Goal: Communication & Community: Answer question/provide support

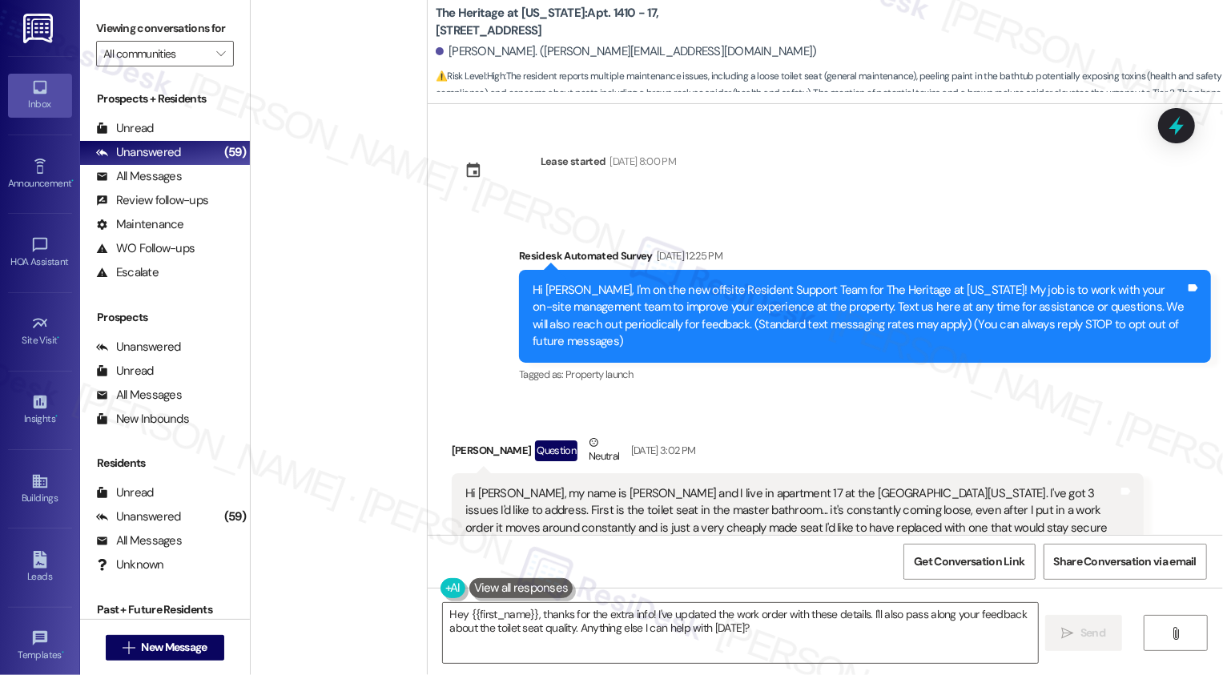
scroll to position [970, 0]
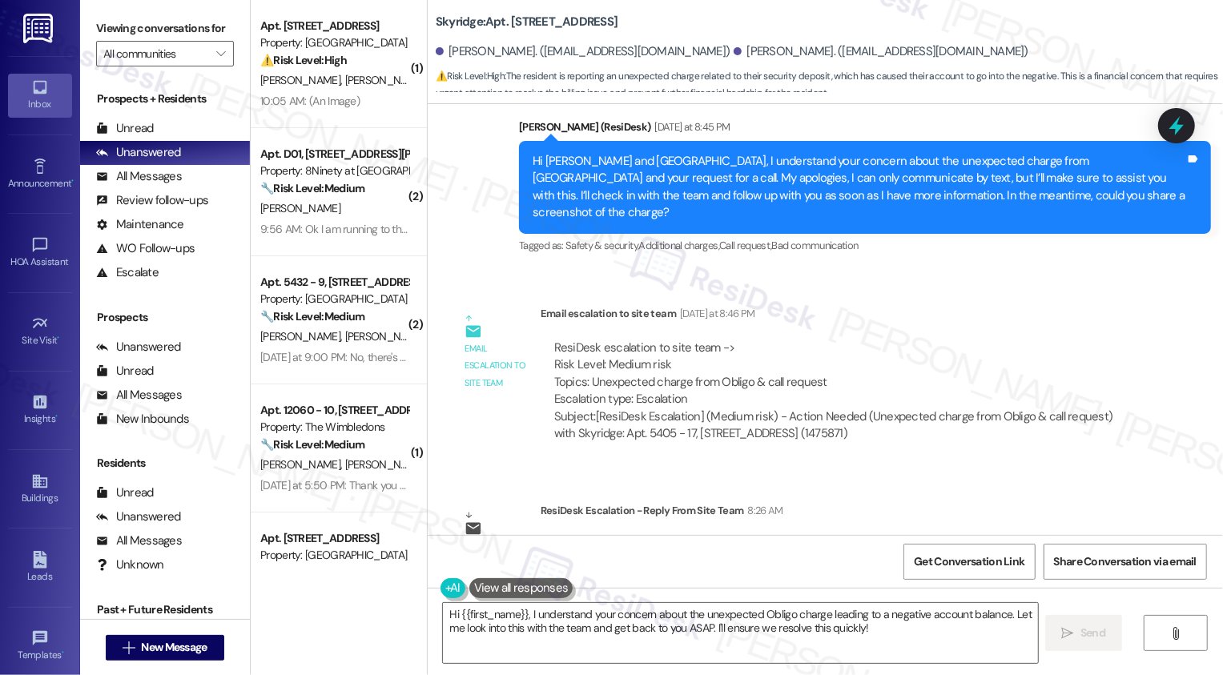
scroll to position [993, 0]
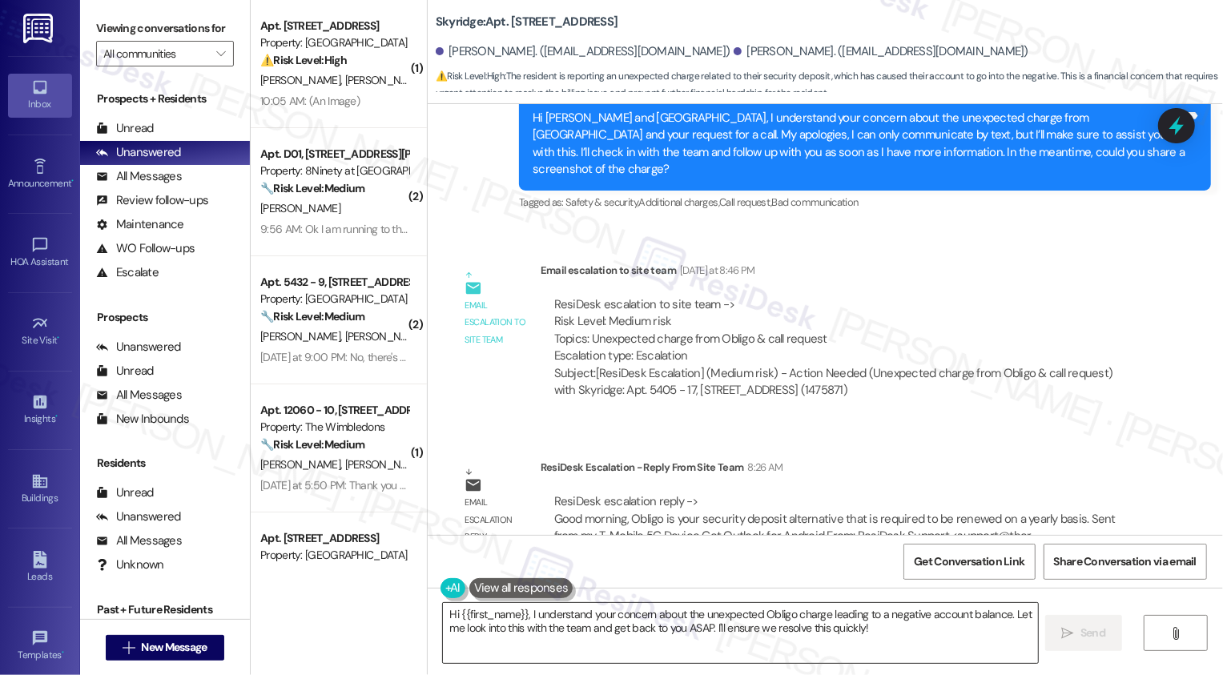
click at [594, 613] on textarea "Hi {{first_name}}, I understand your concern about the unexpected Obligo charge…" at bounding box center [740, 633] width 595 height 60
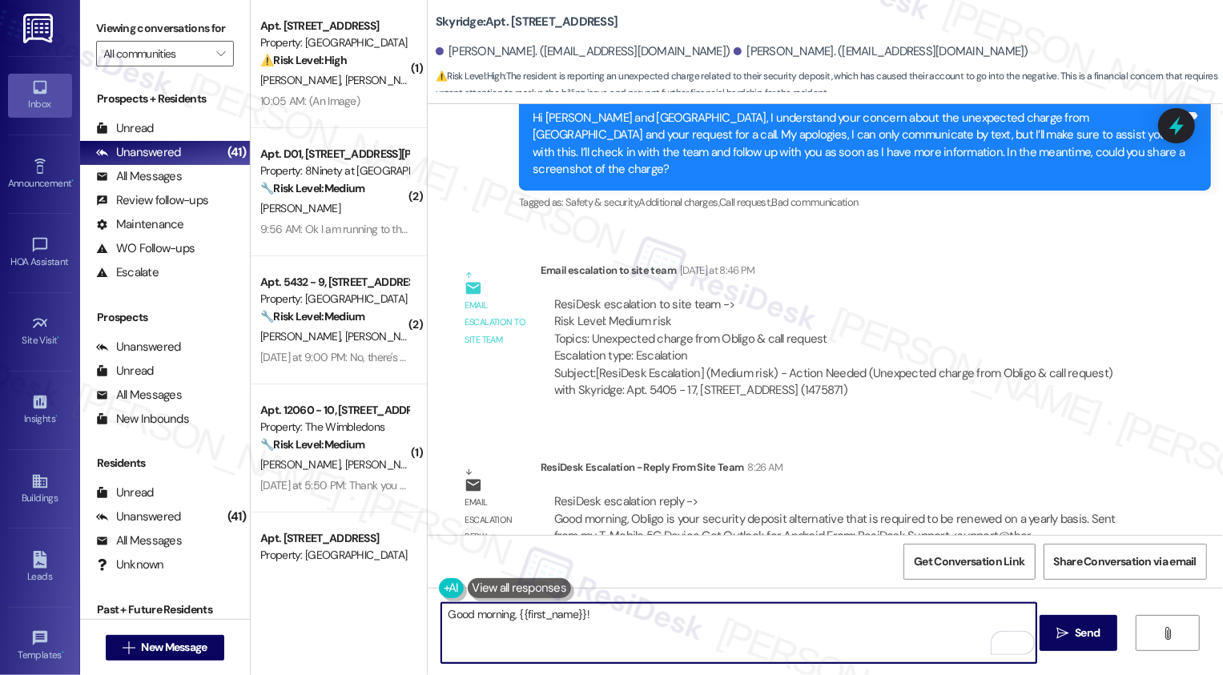
click at [667, 620] on textarea "Good morning, {{first_name}}!" at bounding box center [738, 633] width 595 height 60
paste textarea "Obligo is your security deposit alternative that is required to be renewed on a…"
click at [949, 625] on textarea "Good morning, {{first_name}}! I just wanted to share an update from the team. T…" at bounding box center [738, 633] width 595 height 60
type textarea "Good morning, {{first_name}}! I just wanted to share an update from the team. T…"
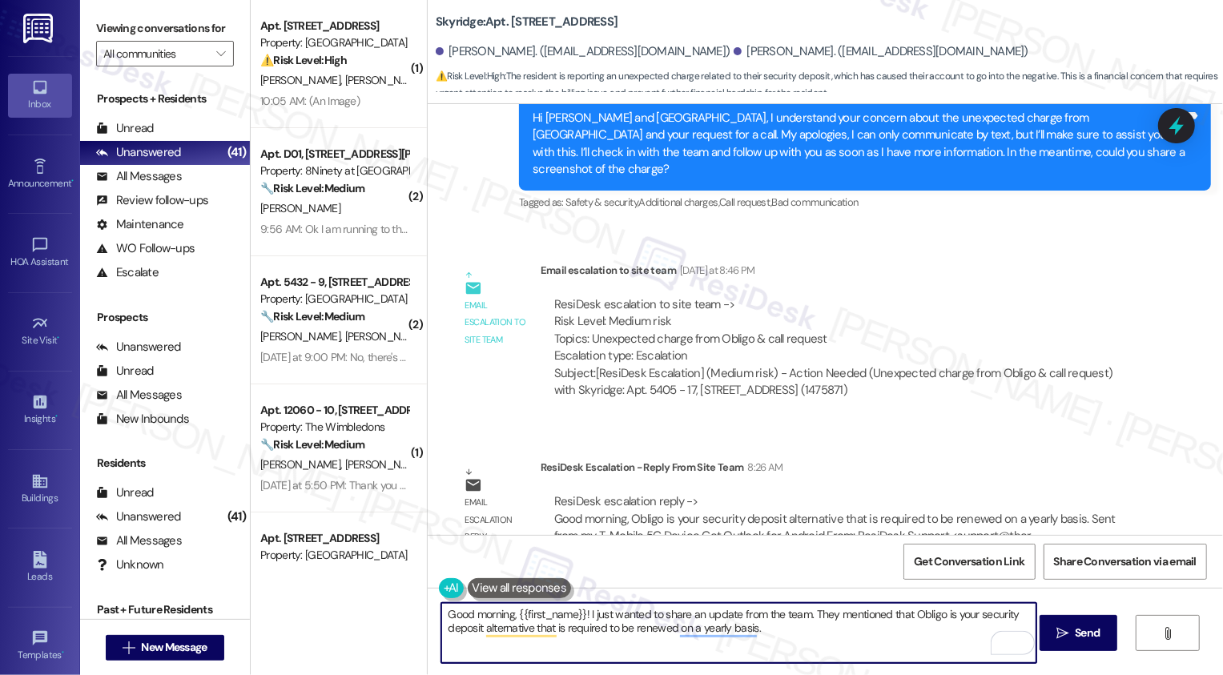
click at [765, 642] on textarea "Good morning, {{first_name}}! I just wanted to share an update from the team. T…" at bounding box center [738, 633] width 595 height 60
click at [831, 634] on textarea "Good morning, {{first_name}}! I just wanted to share an update from the team. T…" at bounding box center [738, 633] width 595 height 60
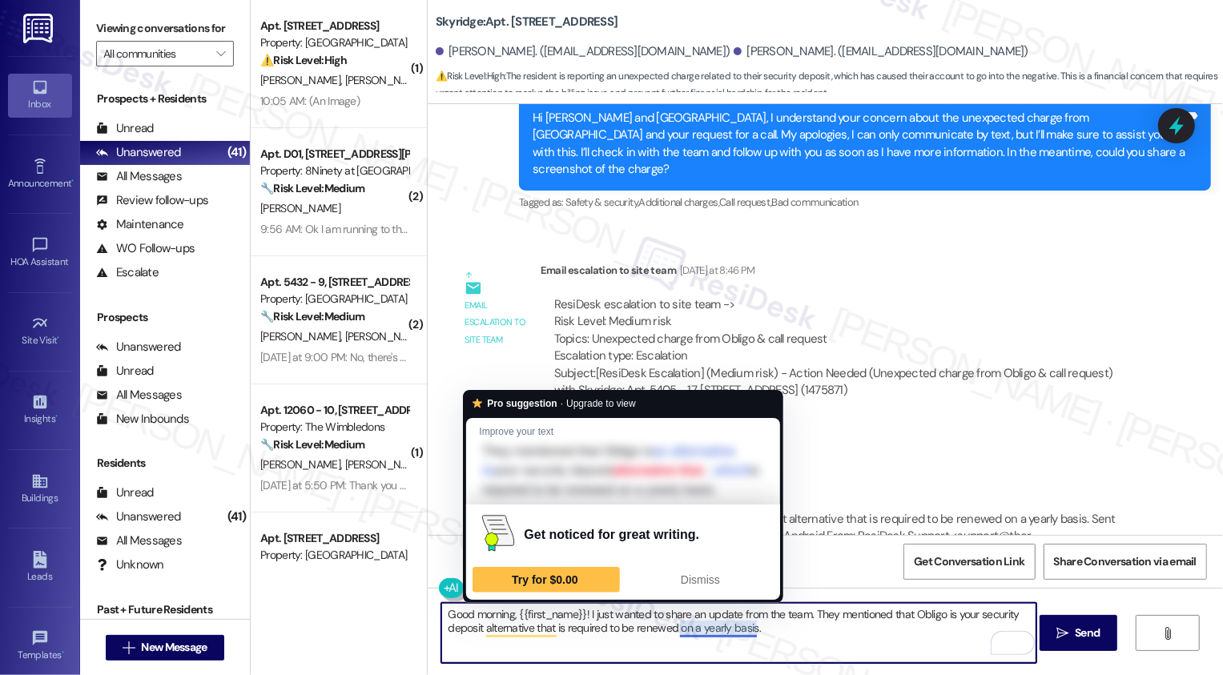
click at [781, 633] on textarea "Good morning, {{first_name}}! I just wanted to share an update from the team. T…" at bounding box center [738, 633] width 595 height 60
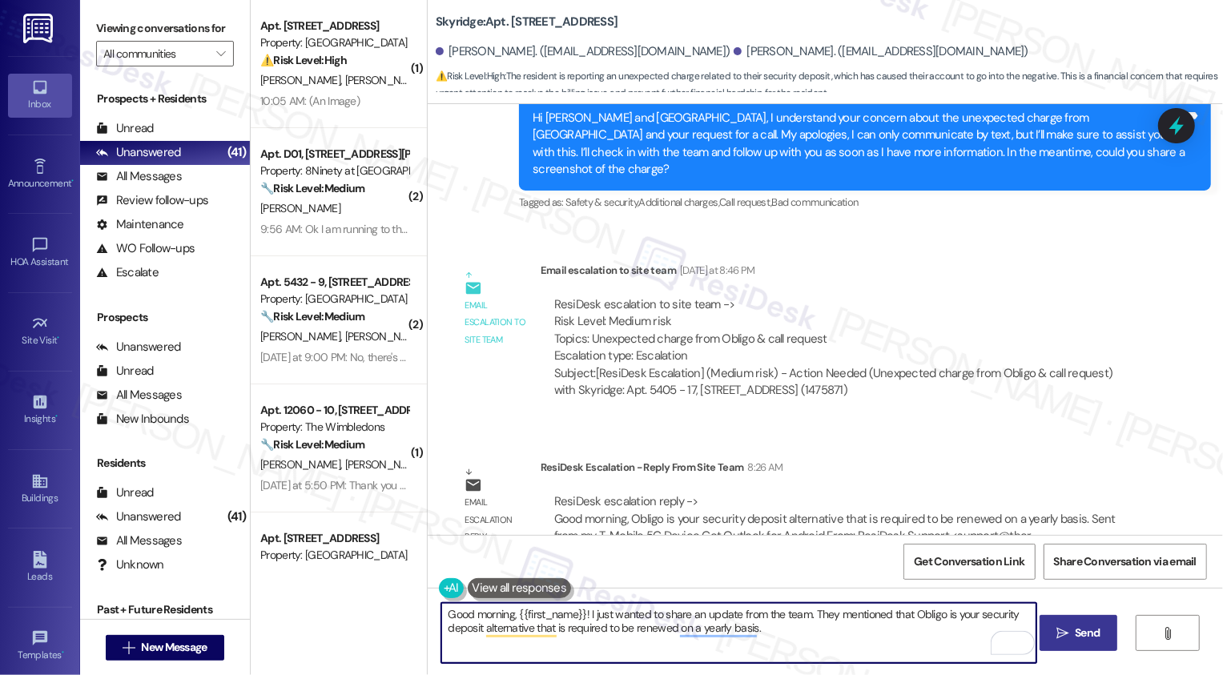
click at [1091, 640] on span "Send" at bounding box center [1087, 633] width 25 height 17
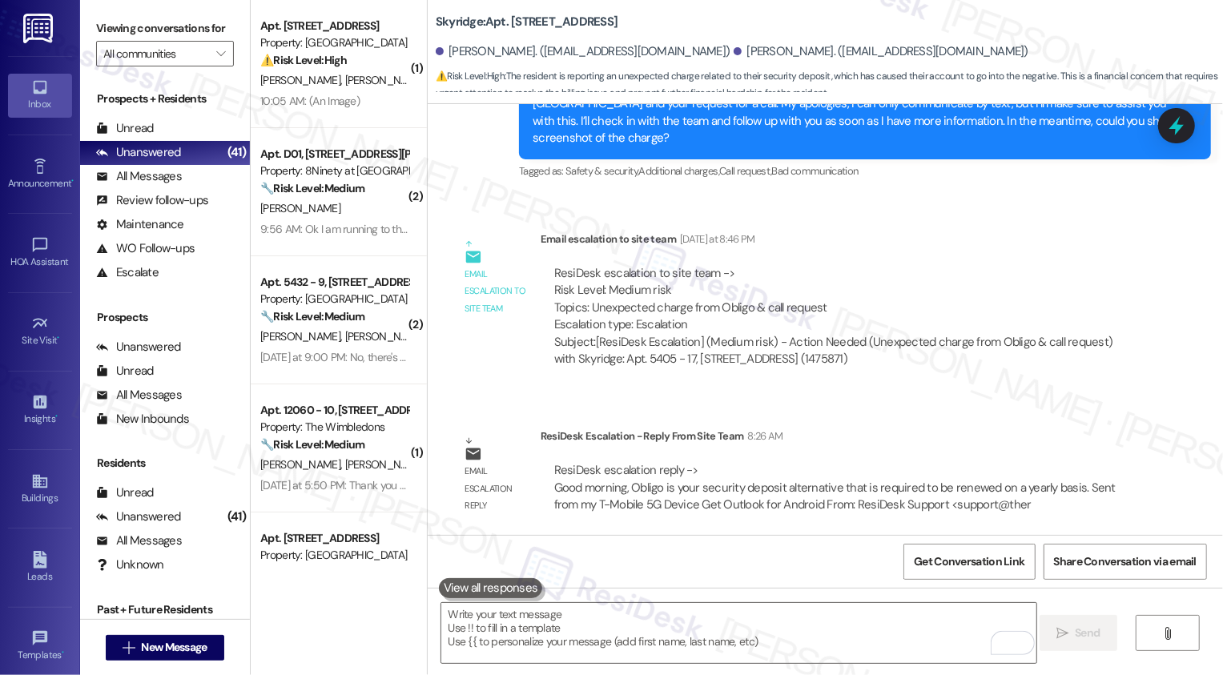
scroll to position [1122, 0]
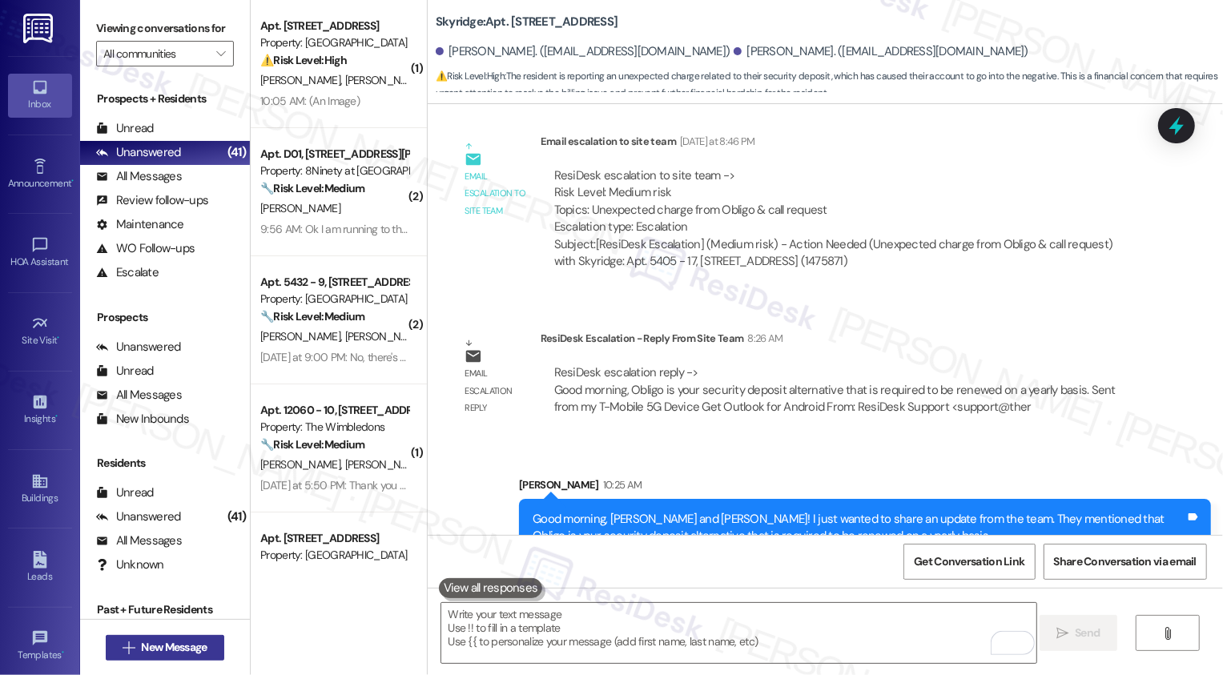
click at [182, 642] on span "New Message" at bounding box center [174, 647] width 66 height 17
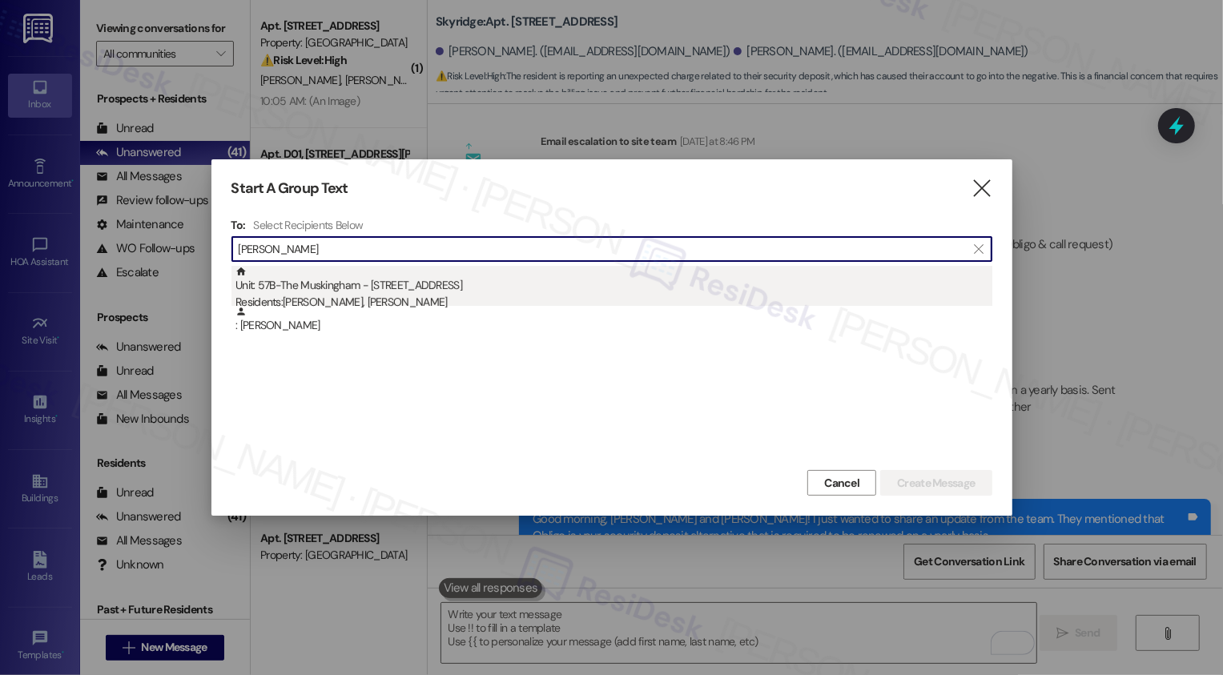
type input "[PERSON_NAME]"
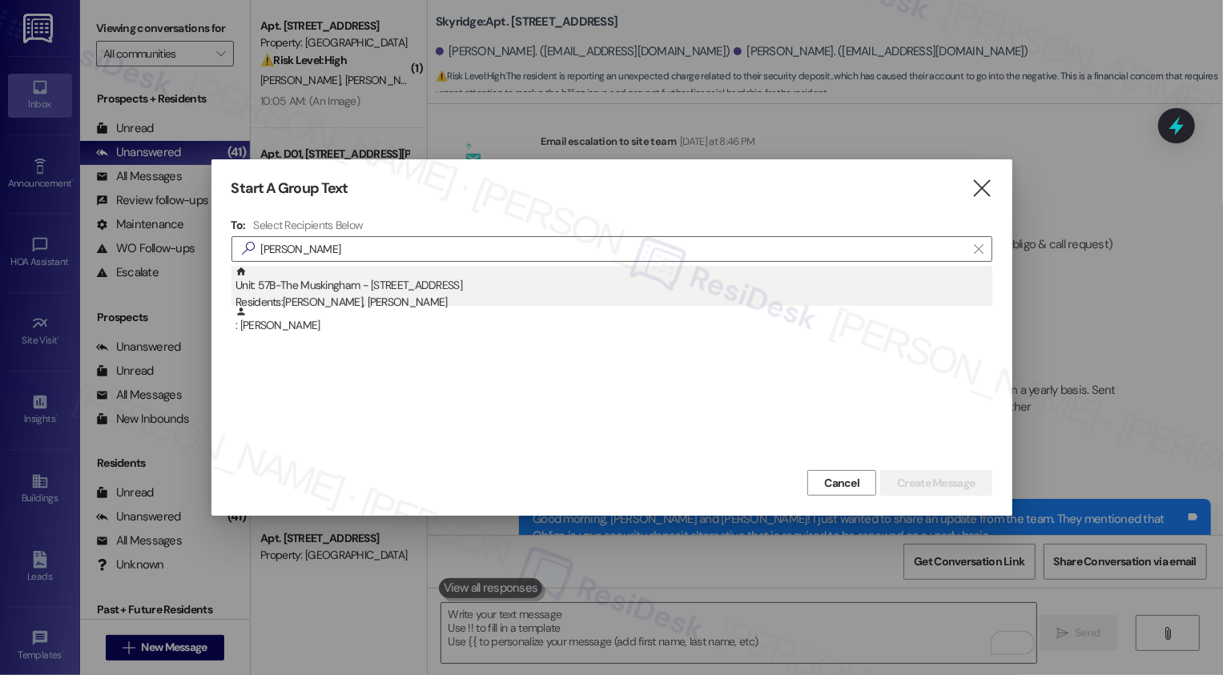
click at [429, 298] on div "Residents: [PERSON_NAME], [PERSON_NAME]" at bounding box center [614, 302] width 757 height 17
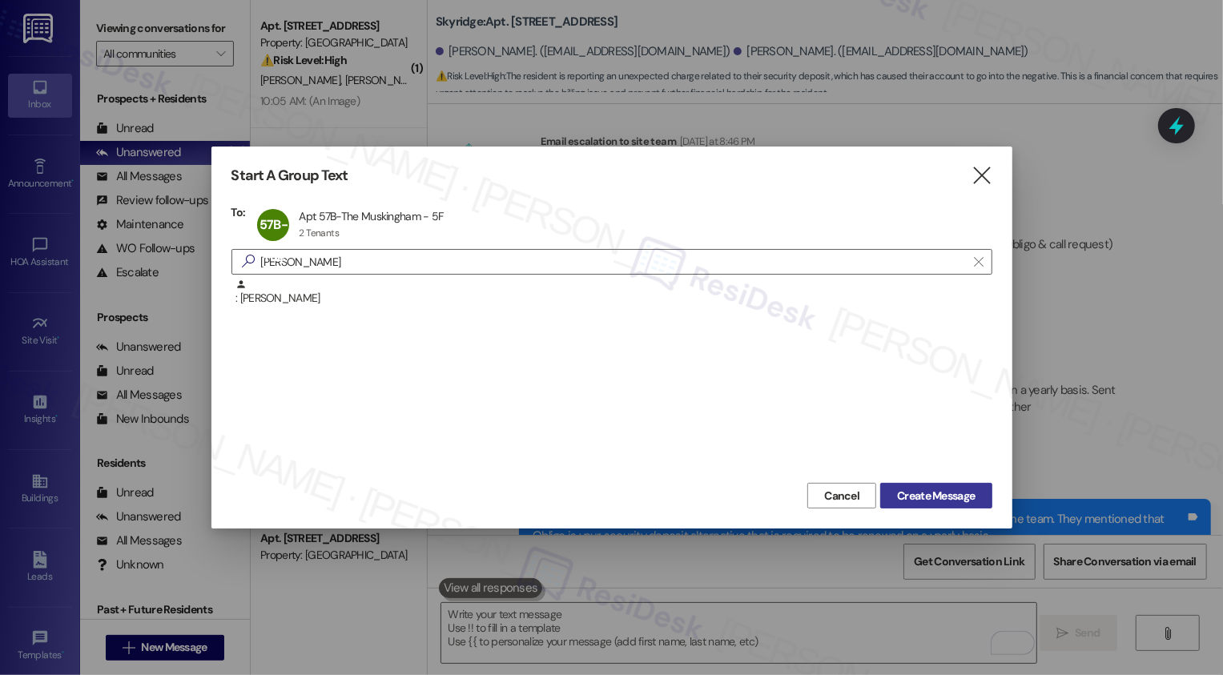
click at [937, 499] on span "Create Message" at bounding box center [936, 496] width 78 height 17
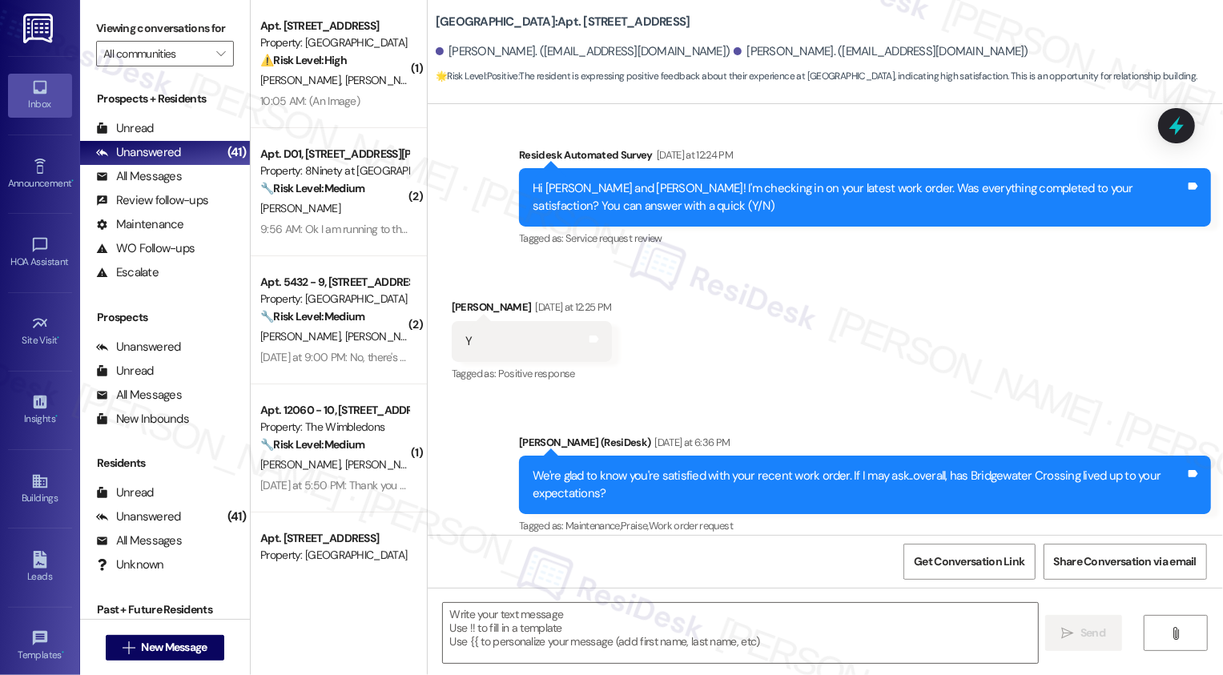
type textarea "Fetching suggested responses. Please feel free to read through the conversation…"
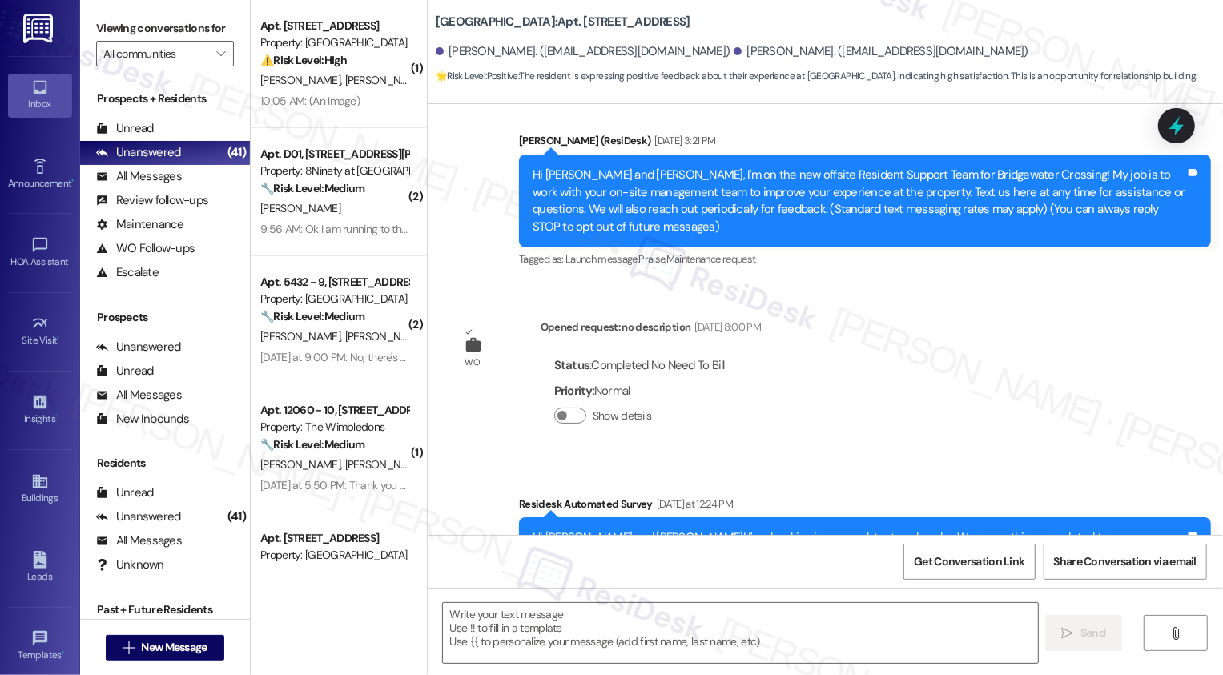
scroll to position [833, 0]
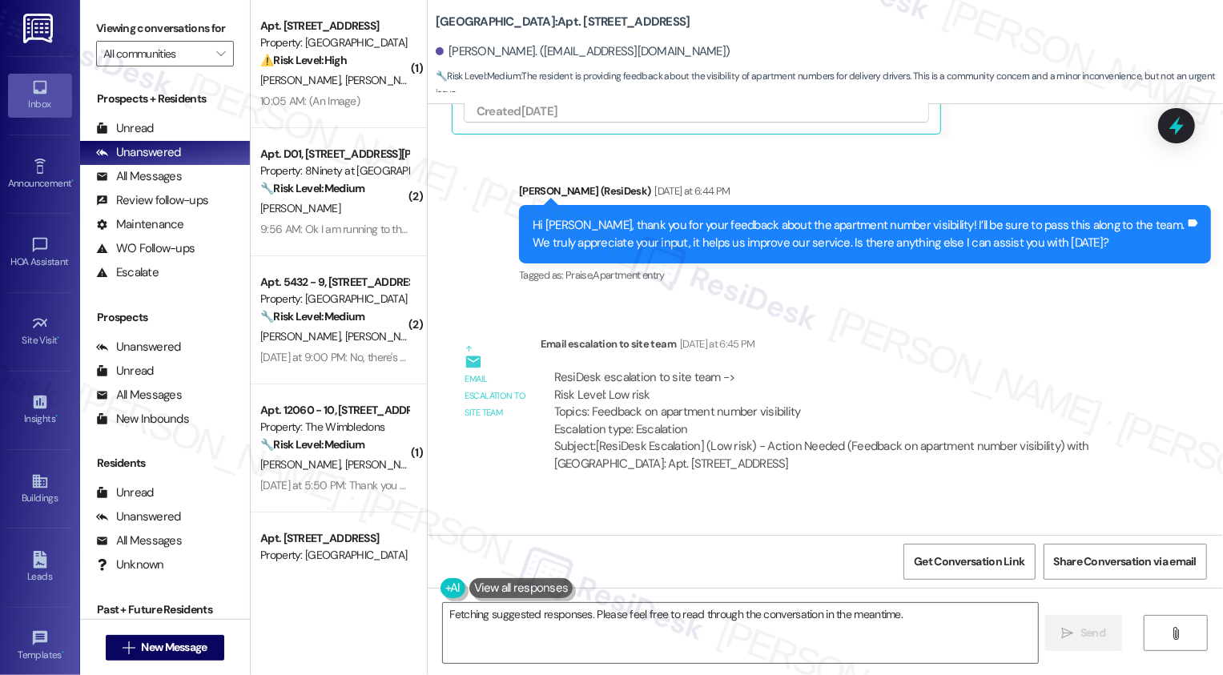
scroll to position [957, 0]
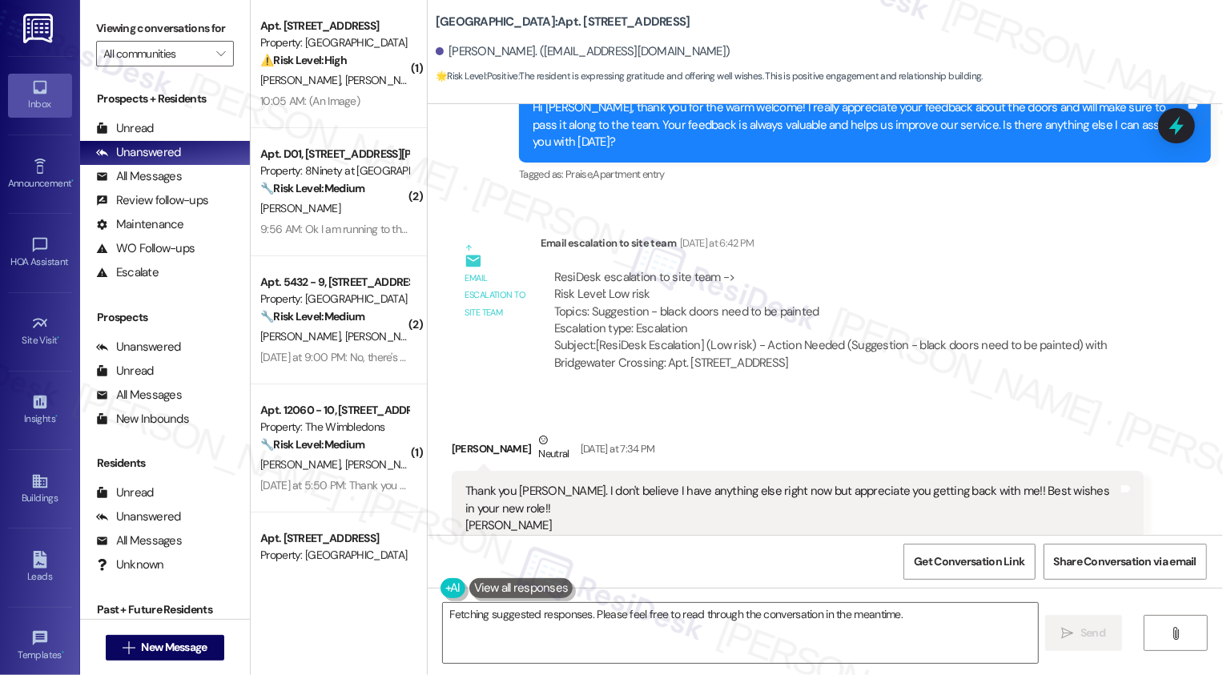
scroll to position [773, 0]
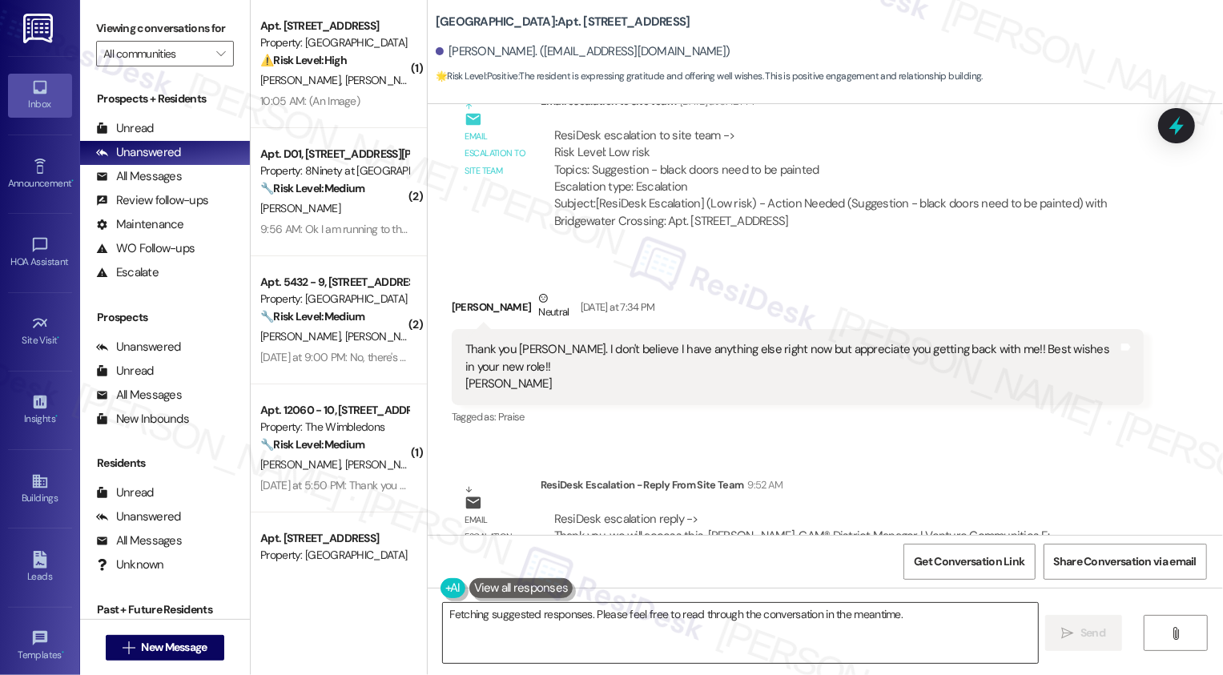
click at [610, 638] on textarea "Hi {{first_name}}, thank you for the kind welcome and feedback! I'll be sure to…" at bounding box center [740, 633] width 595 height 60
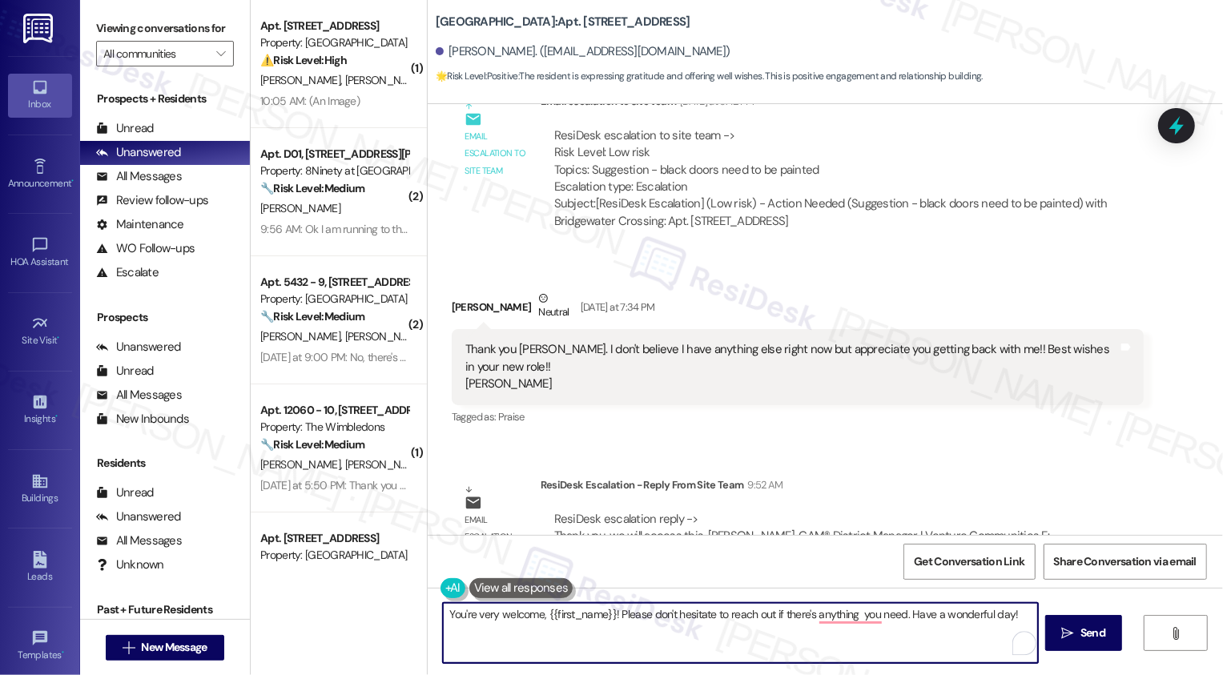
click at [860, 624] on textarea "You're very welcome, {{first_name}}! Please don't hesitate to reach out if ther…" at bounding box center [740, 633] width 595 height 60
click at [852, 625] on textarea "You're very welcome, {{first_name}}! Please don't hesitate to reach out if ther…" at bounding box center [740, 633] width 595 height 60
click at [851, 613] on textarea "You're very welcome, {{first_name}}! Please don't hesitate to reach out if ther…" at bounding box center [740, 633] width 595 height 60
click at [611, 615] on textarea "You're very welcome, {{first_name}}! Please don't hesitate to reach out if ther…" at bounding box center [740, 633] width 595 height 60
click at [876, 634] on textarea "You're very welcome, {{first_name}}! Just wanted to let you know that the team …" at bounding box center [740, 633] width 595 height 60
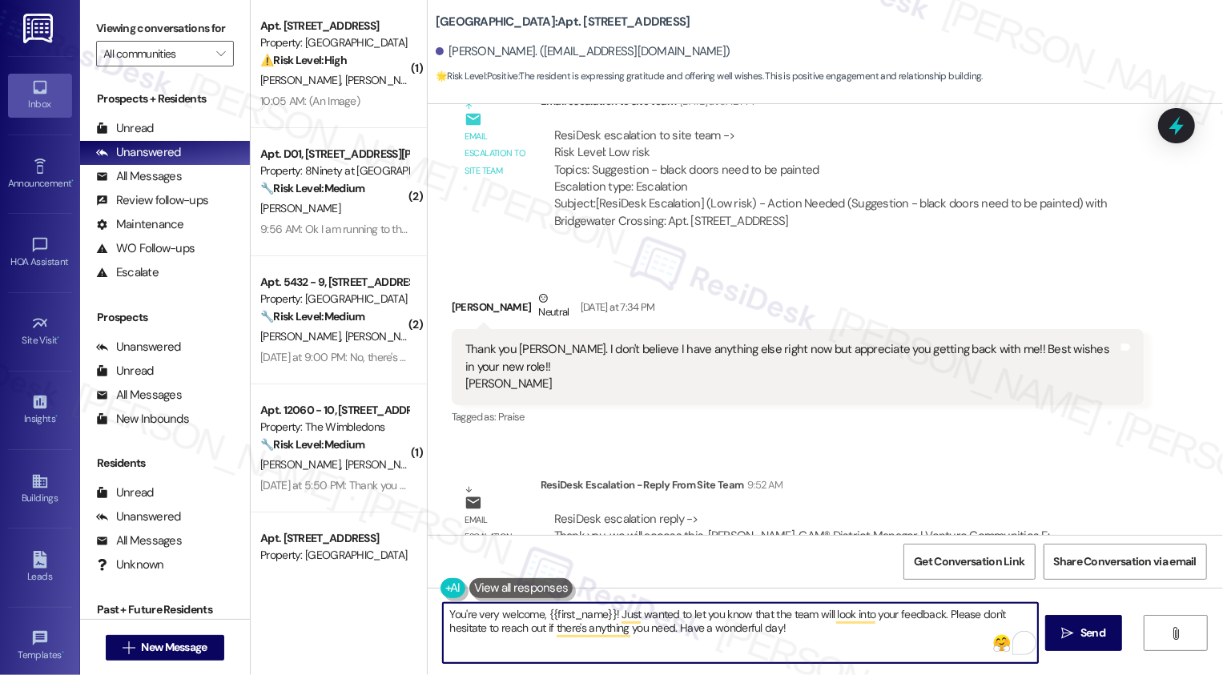
click at [841, 635] on textarea "You're very welcome, {{first_name}}! Just wanted to let you know that the team …" at bounding box center [740, 633] width 595 height 60
click at [865, 635] on textarea "You're very welcome, {{first_name}}! Just wanted to let you know that the team …" at bounding box center [740, 633] width 595 height 60
type textarea "You're very welcome, {{first_name}}! Just wanted to let you know that the team …"
click at [1104, 638] on span "Send" at bounding box center [1093, 633] width 25 height 17
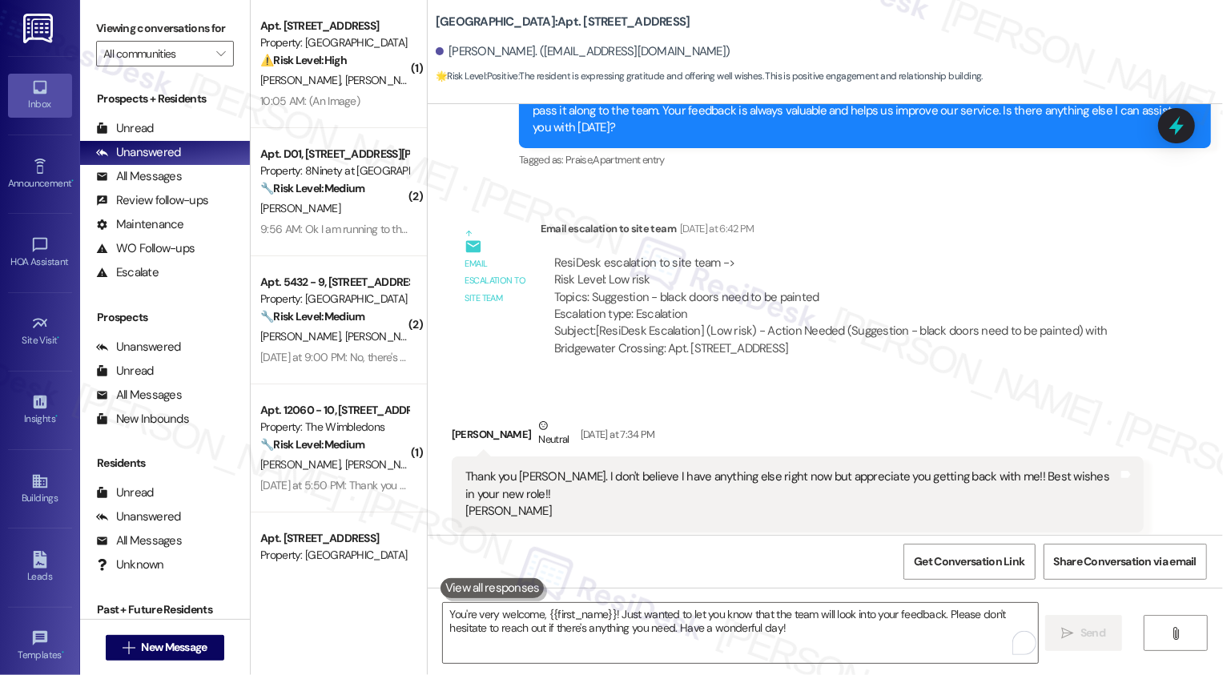
scroll to position [626, 0]
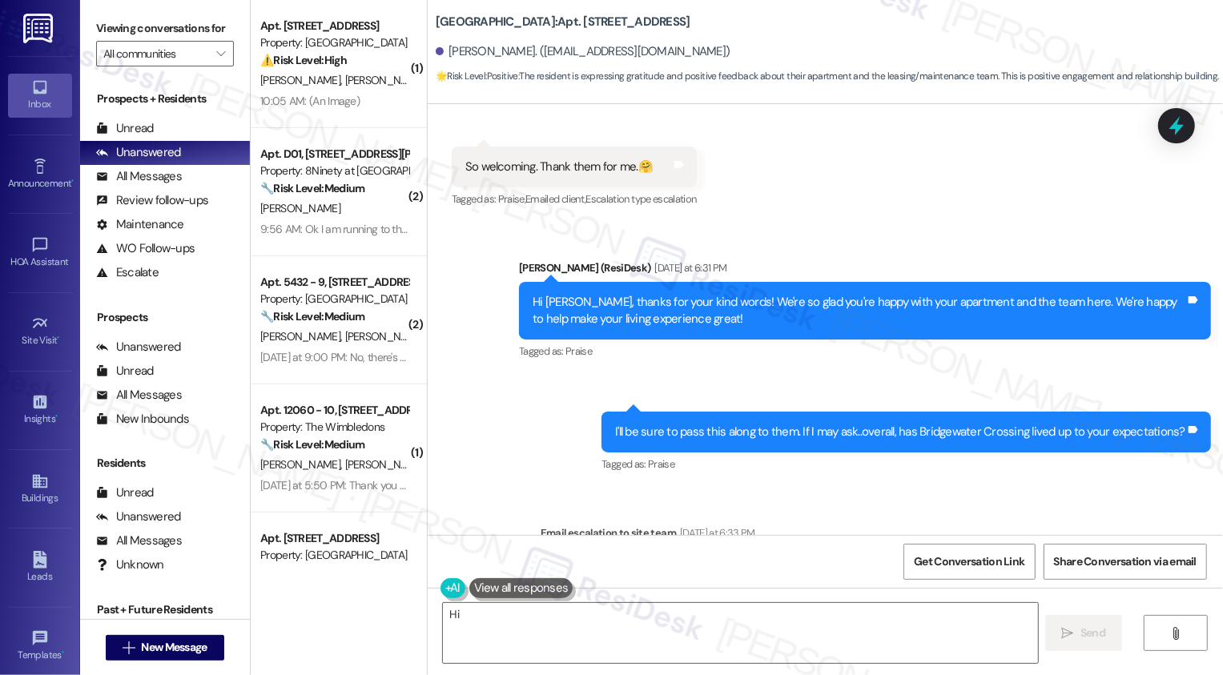
scroll to position [715, 0]
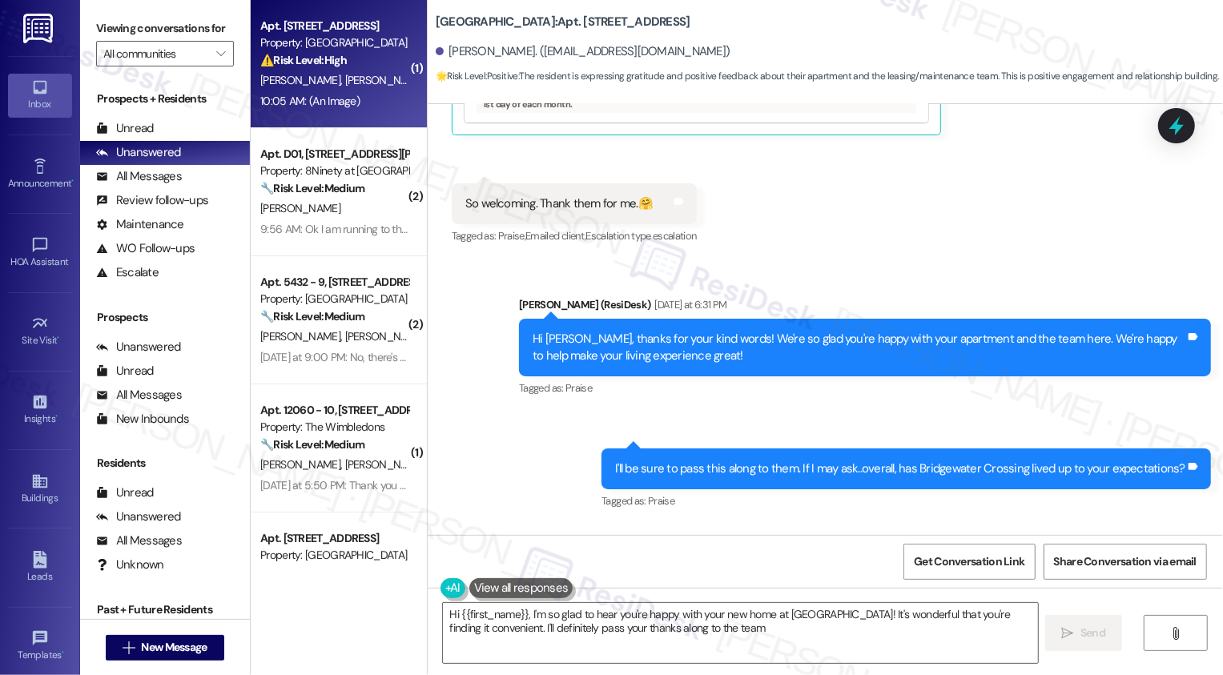
type textarea "Hi {{first_name}}, I'm so glad to hear you're happy with your new home at Bridg…"
click at [346, 68] on div "⚠️ Risk Level: High The resident is reporting a lack of hot water, which is an …" at bounding box center [334, 60] width 148 height 17
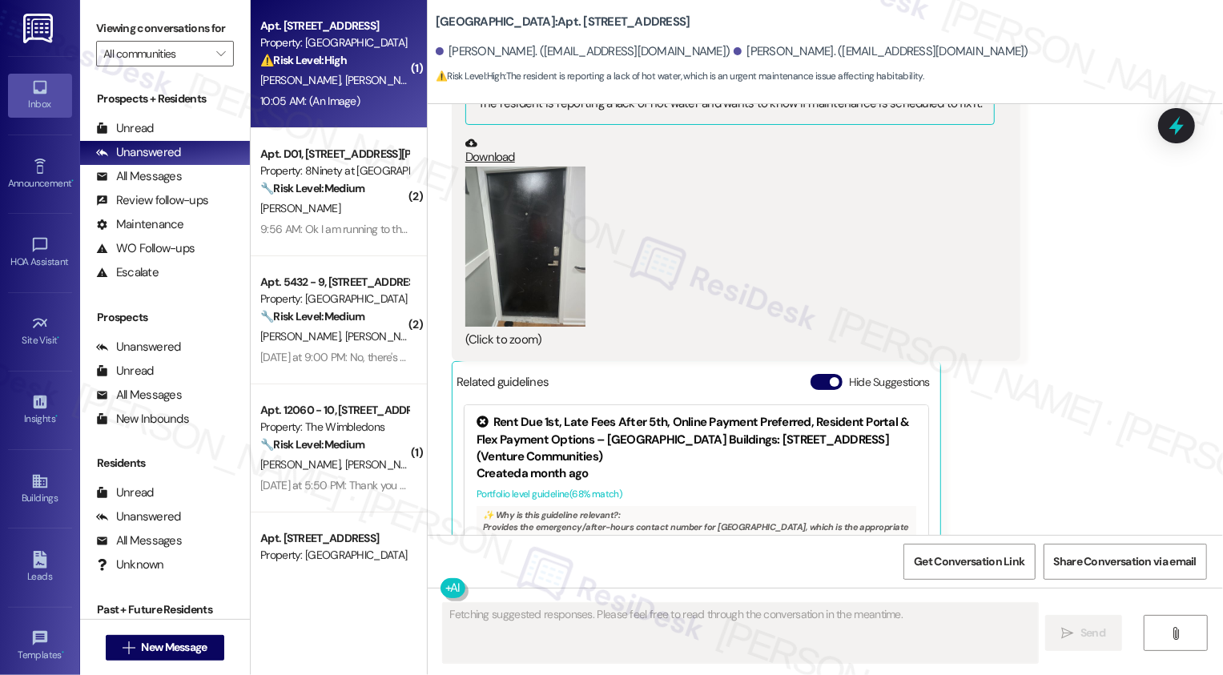
scroll to position [954, 0]
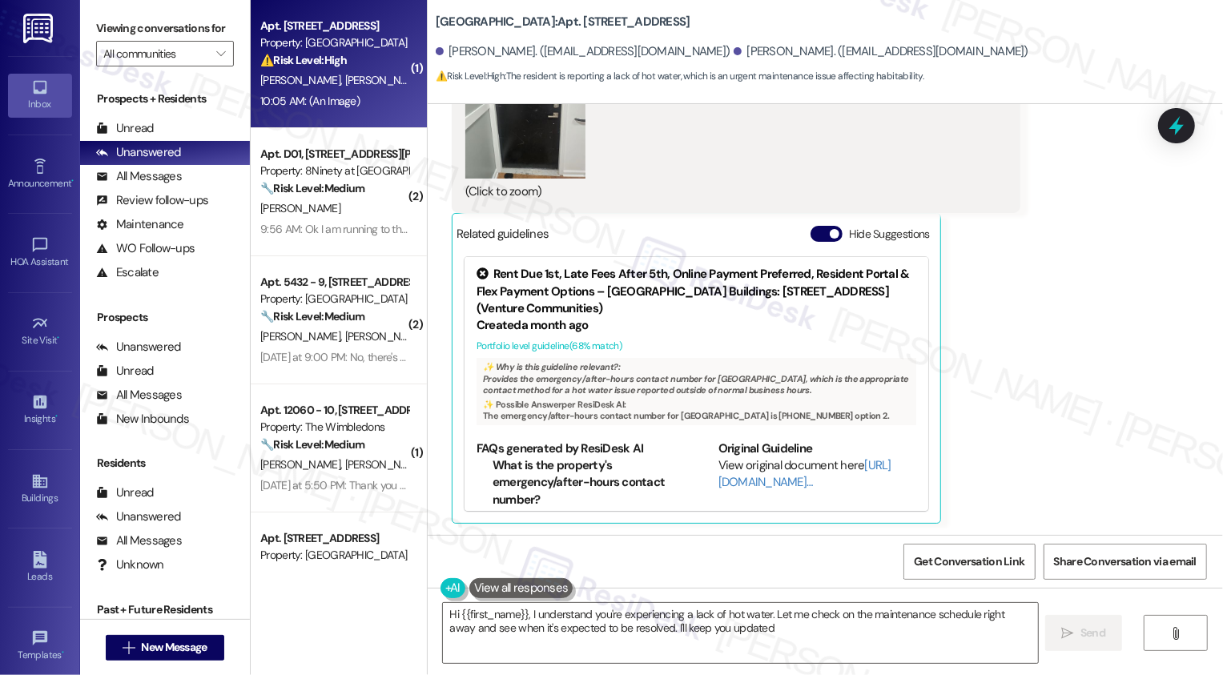
type textarea "Hi {{first_name}}, I understand you're experiencing a lack of hot water. Let me…"
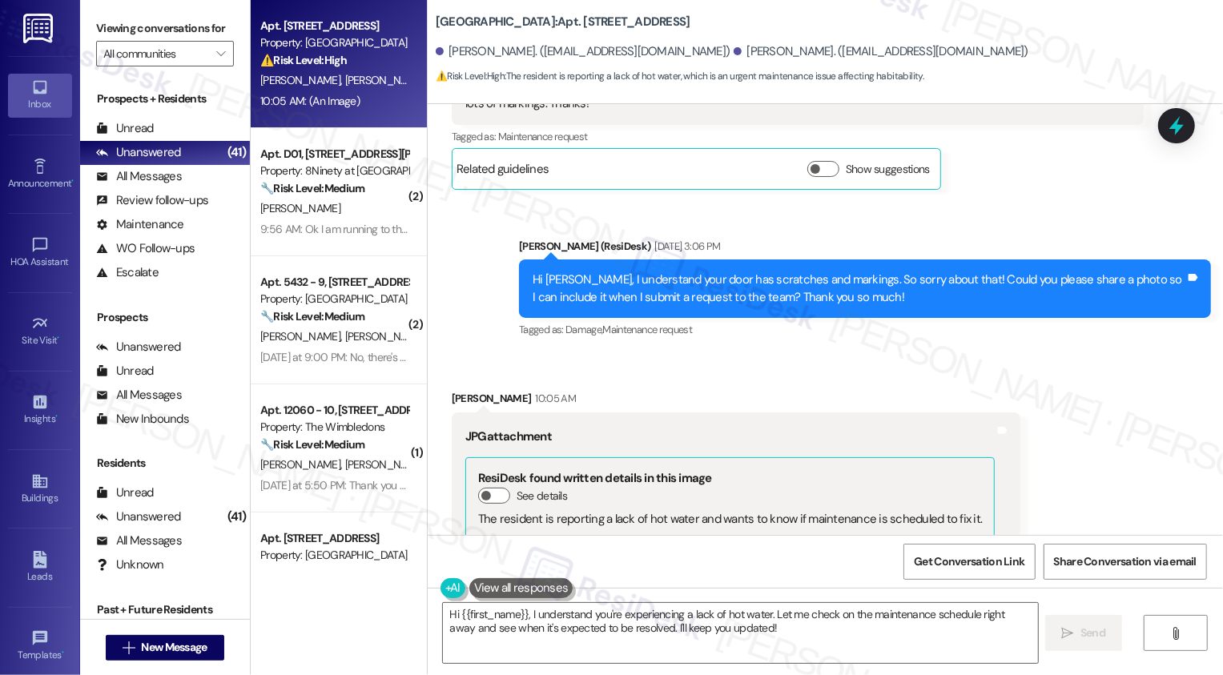
scroll to position [352, 0]
